Goal: Find specific page/section: Find specific page/section

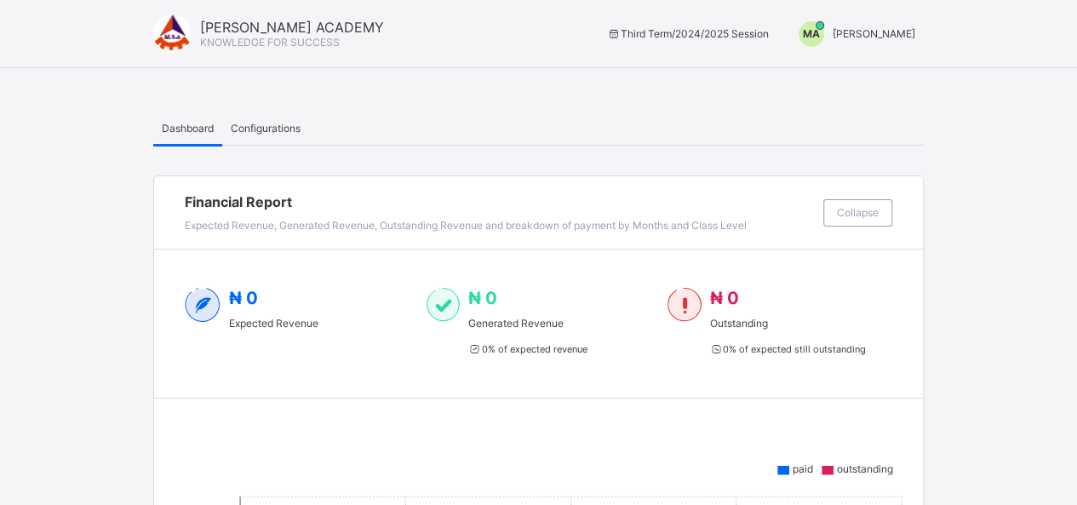
click at [205, 133] on span "Dashboard" at bounding box center [188, 128] width 52 height 13
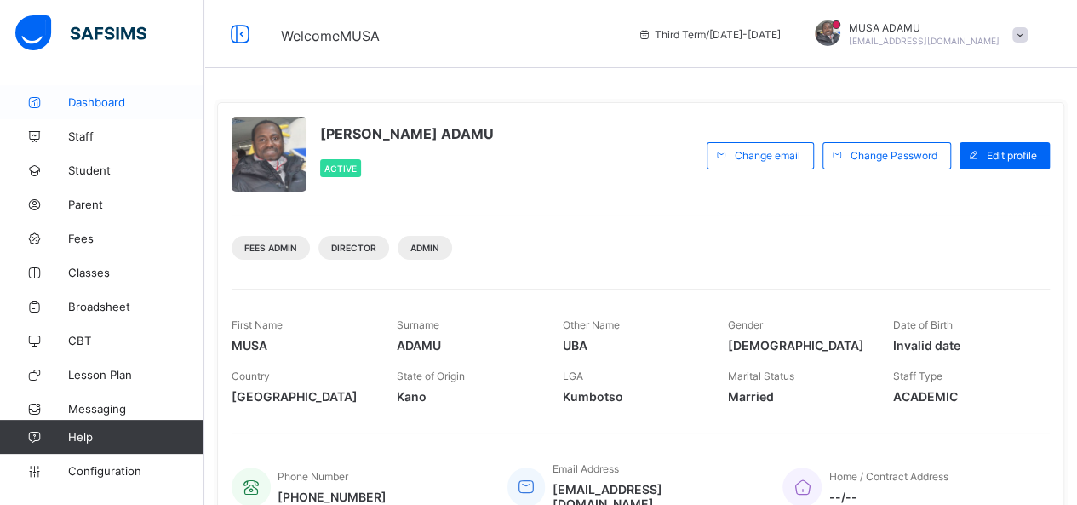
click at [100, 112] on link "Dashboard" at bounding box center [102, 102] width 204 height 34
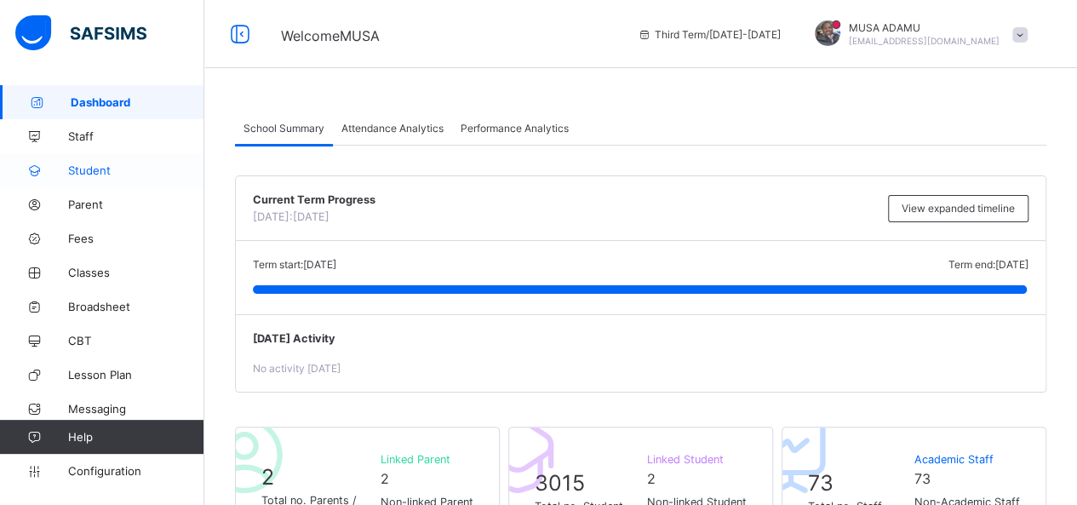
click at [77, 175] on span "Student" at bounding box center [136, 170] width 136 height 14
